Goal: Task Accomplishment & Management: Manage account settings

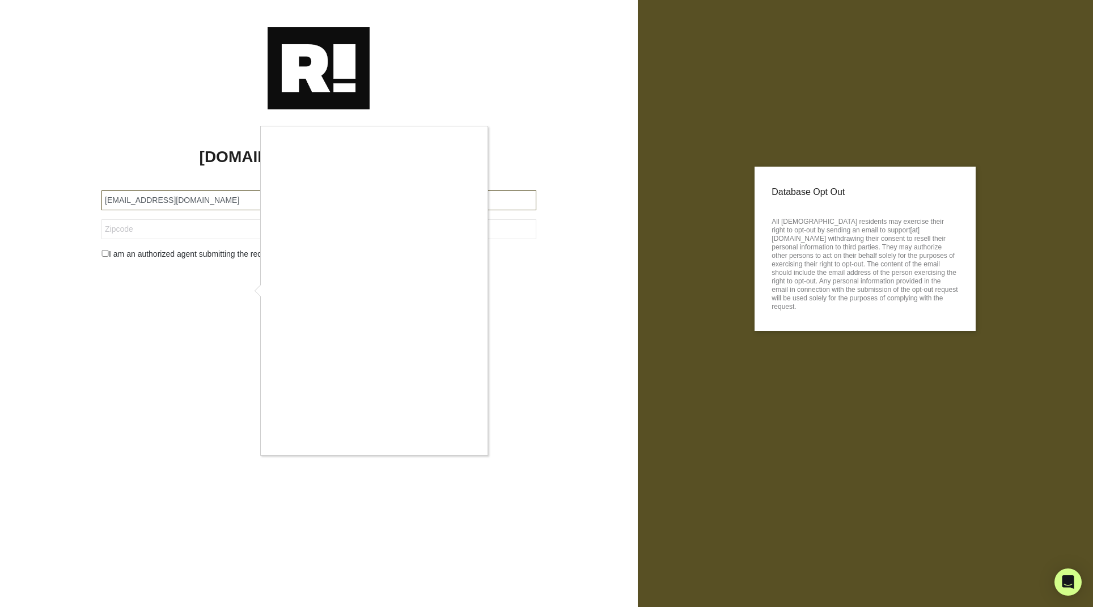
type input "[EMAIL_ADDRESS][DOMAIN_NAME]"
type input "33881"
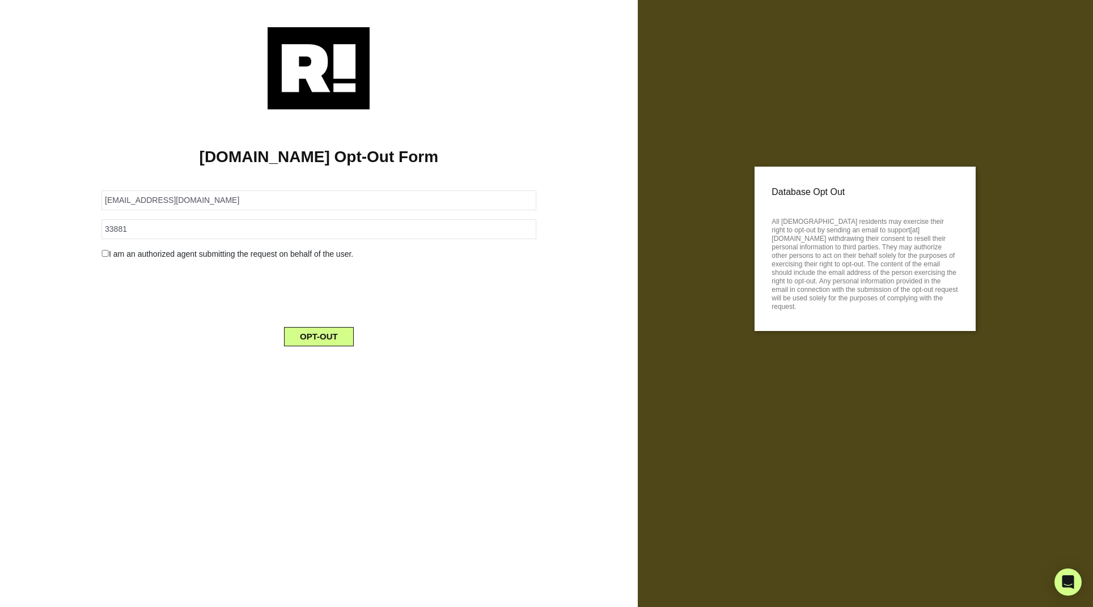
click at [319, 337] on button "OPT-OUT" at bounding box center [319, 336] width 70 height 19
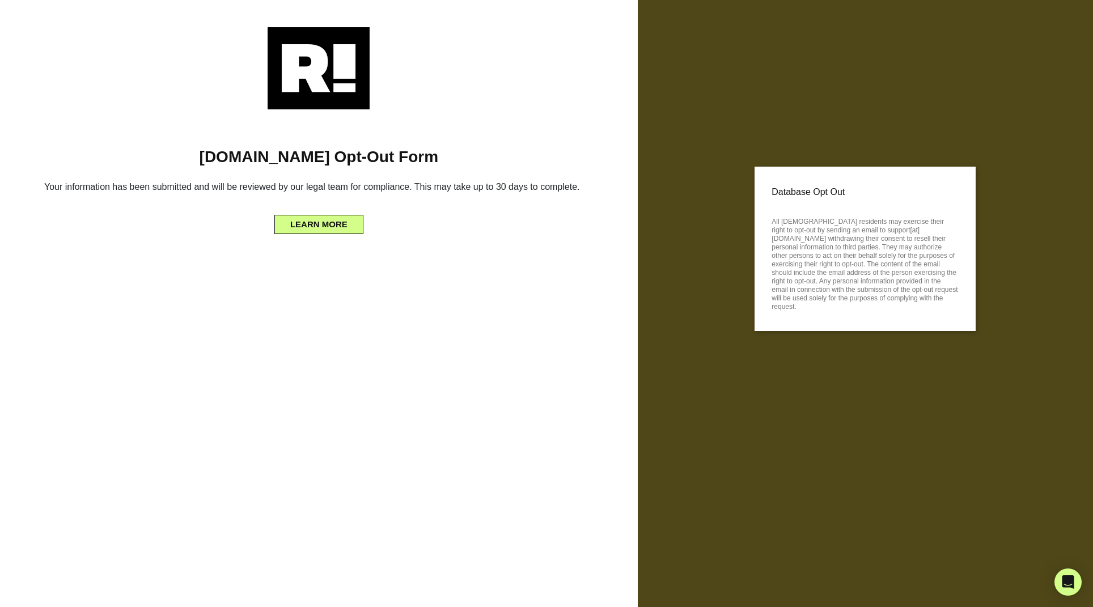
click at [319, 225] on button "LEARN MORE" at bounding box center [318, 224] width 89 height 19
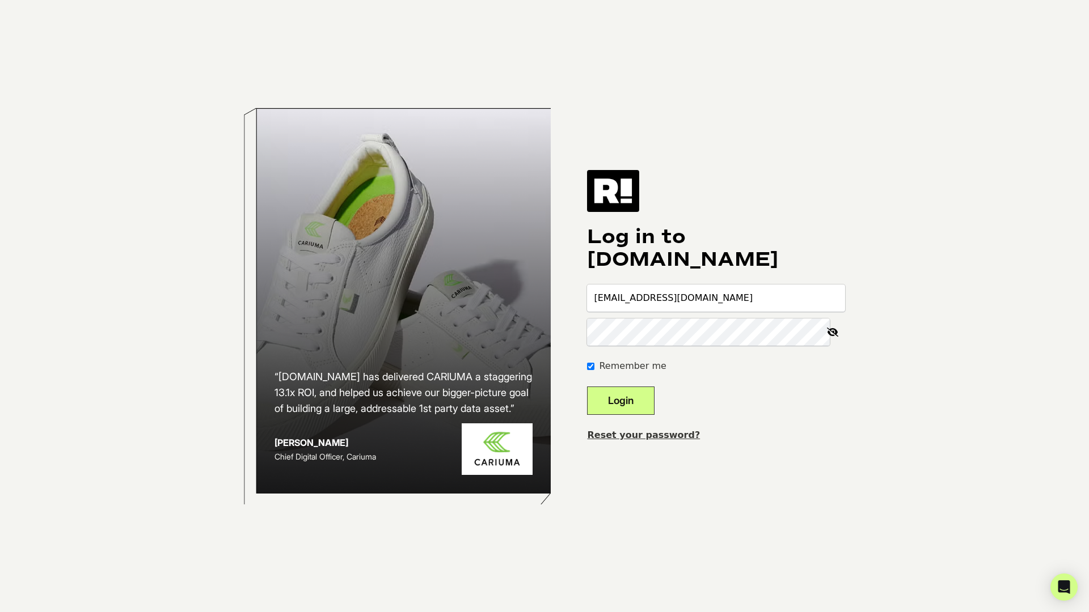
type input "[EMAIL_ADDRESS][DOMAIN_NAME]"
click at [637, 401] on button "Login" at bounding box center [620, 401] width 67 height 28
type input "[EMAIL_ADDRESS][DOMAIN_NAME]"
click at [637, 401] on button "Login" at bounding box center [620, 401] width 67 height 28
